Goal: Task Accomplishment & Management: Manage account settings

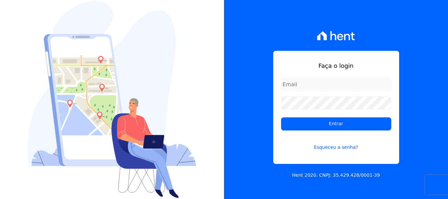
type input "[EMAIL_ADDRESS][DOMAIN_NAME]"
click at [302, 85] on input "[EMAIL_ADDRESS][DOMAIN_NAME]" at bounding box center [336, 84] width 110 height 13
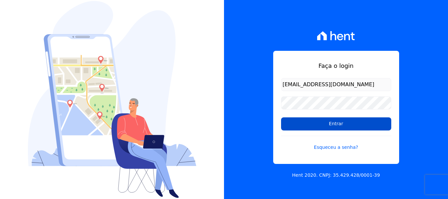
click at [332, 123] on input "Entrar" at bounding box center [336, 123] width 110 height 13
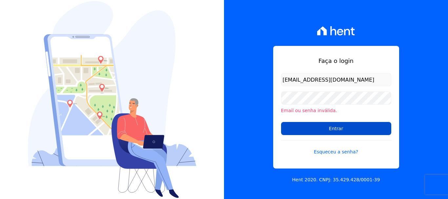
click at [343, 130] on input "Entrar" at bounding box center [336, 128] width 110 height 13
click at [329, 124] on input "Entrar" at bounding box center [336, 128] width 110 height 13
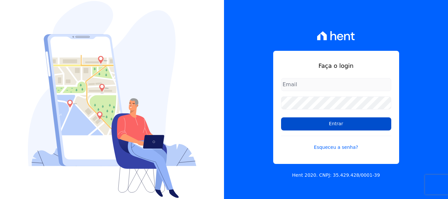
type input "[EMAIL_ADDRESS][DOMAIN_NAME]"
click at [337, 122] on input "Entrar" at bounding box center [336, 123] width 110 height 13
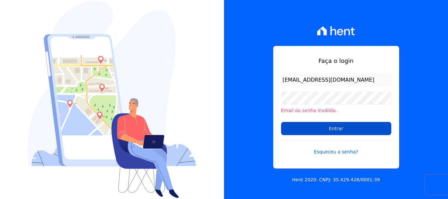
click at [336, 127] on input "Entrar" at bounding box center [336, 128] width 110 height 13
